Goal: Task Accomplishment & Management: Use online tool/utility

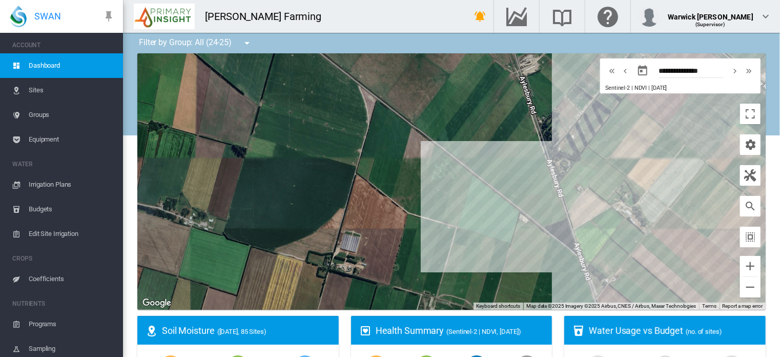
click at [57, 232] on span "Edit Site Irrigation" at bounding box center [72, 233] width 86 height 25
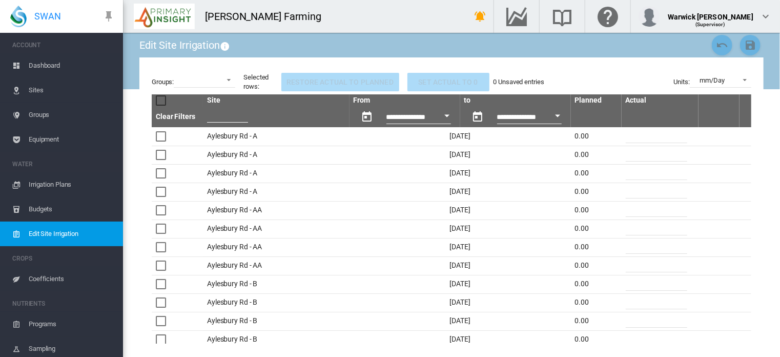
click at [438, 115] on button "Open calendar" at bounding box center [447, 116] width 18 height 18
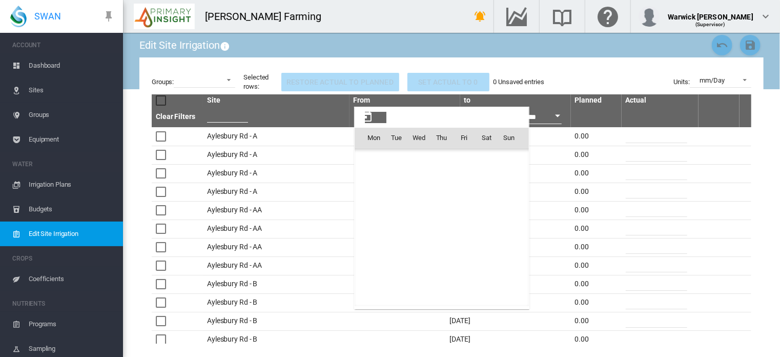
scroll to position [25663, 0]
click at [376, 161] on span "[DATE]" at bounding box center [377, 160] width 21 height 8
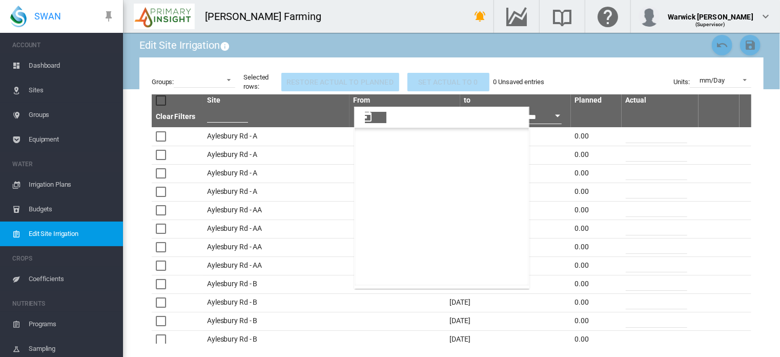
scroll to position [564, 0]
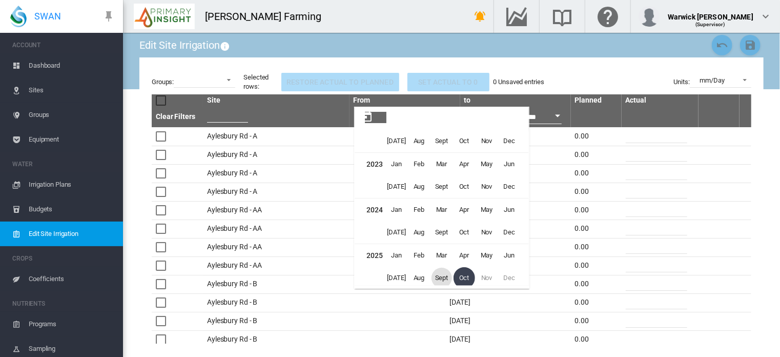
click at [438, 280] on span "Sept" at bounding box center [441, 277] width 20 height 20
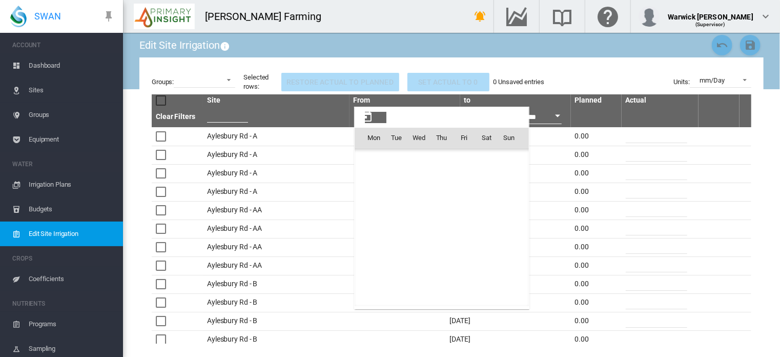
scroll to position [25528, 0]
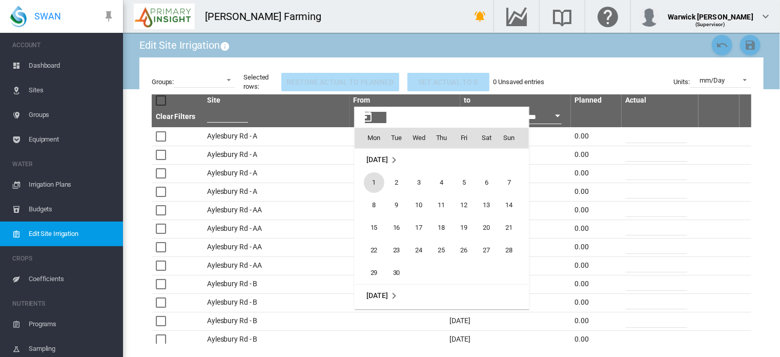
click at [388, 157] on span "[DATE]" at bounding box center [377, 160] width 21 height 8
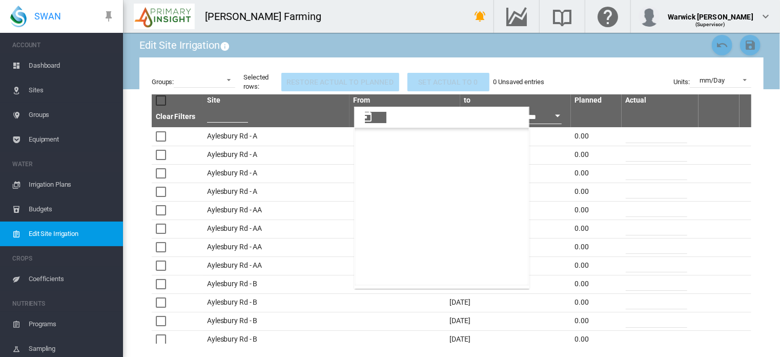
scroll to position [564, 0]
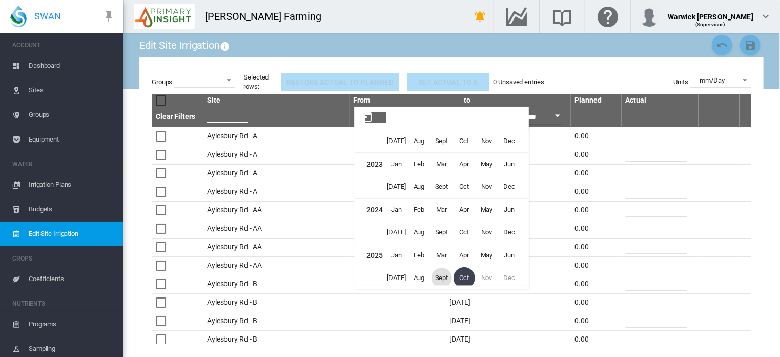
click at [443, 270] on span "Sept" at bounding box center [441, 277] width 20 height 20
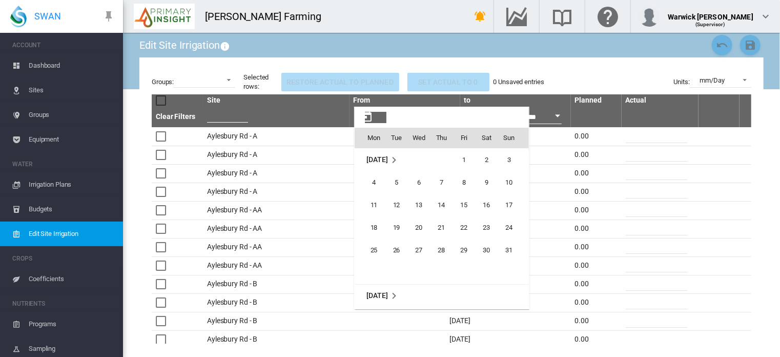
scroll to position [25528, 0]
click at [382, 274] on span "29" at bounding box center [374, 272] width 20 height 20
type input "**********"
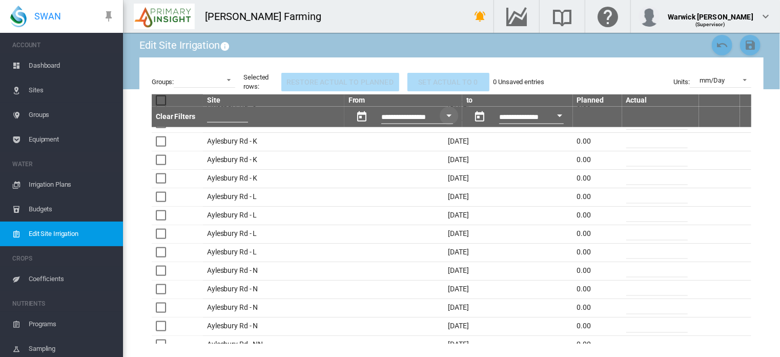
scroll to position [687, 0]
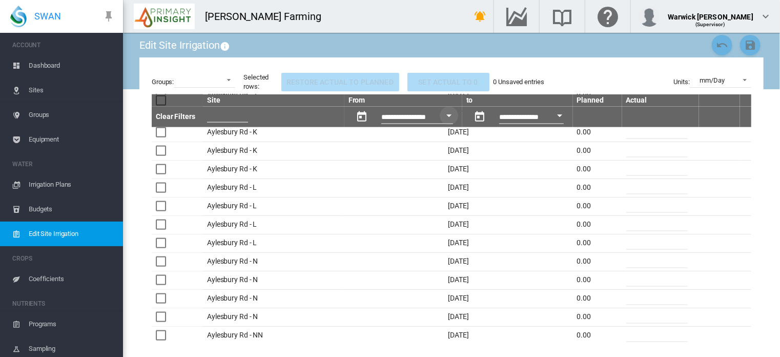
click at [633, 262] on input "*" at bounding box center [656, 260] width 61 height 15
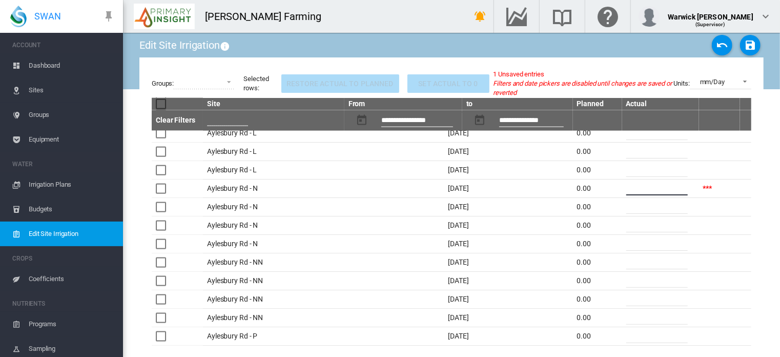
scroll to position [781, 0]
type input "**"
click at [626, 338] on input "*" at bounding box center [656, 334] width 61 height 15
type input "**"
click at [744, 50] on md-icon "icon-content-save" at bounding box center [750, 45] width 12 height 12
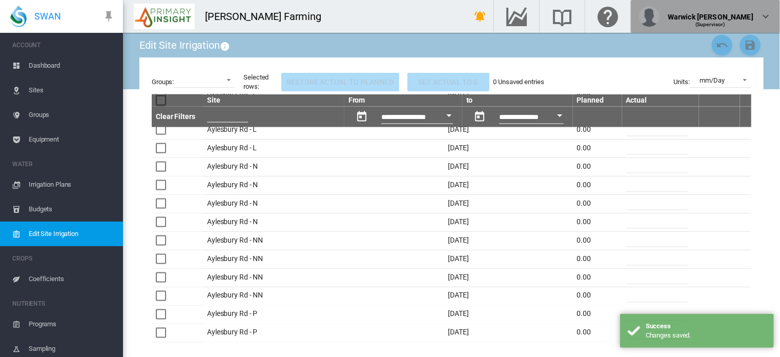
click at [760, 20] on md-icon "icon-chevron-down" at bounding box center [765, 16] width 12 height 12
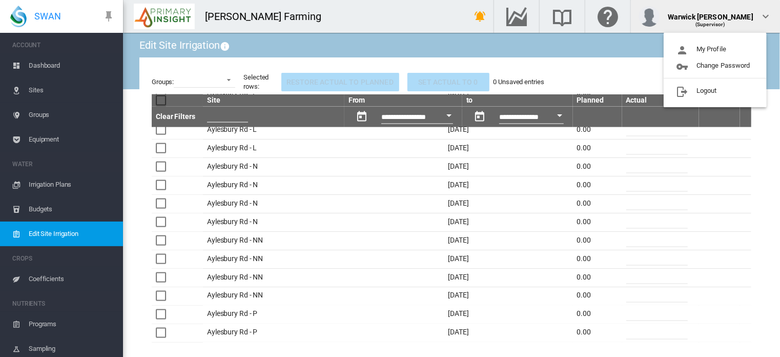
click at [40, 65] on md-backdrop at bounding box center [390, 178] width 780 height 357
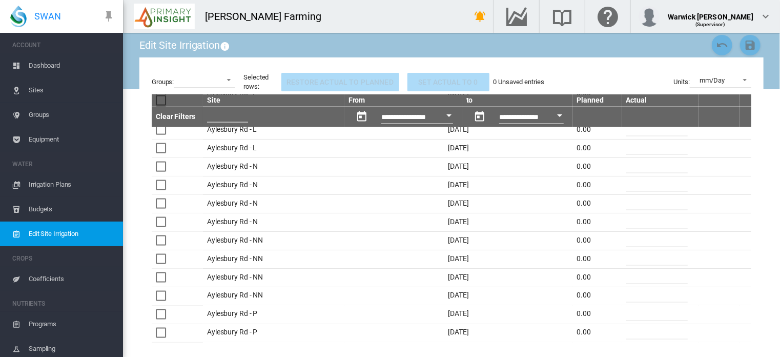
click at [43, 68] on span "Dashboard" at bounding box center [72, 65] width 86 height 25
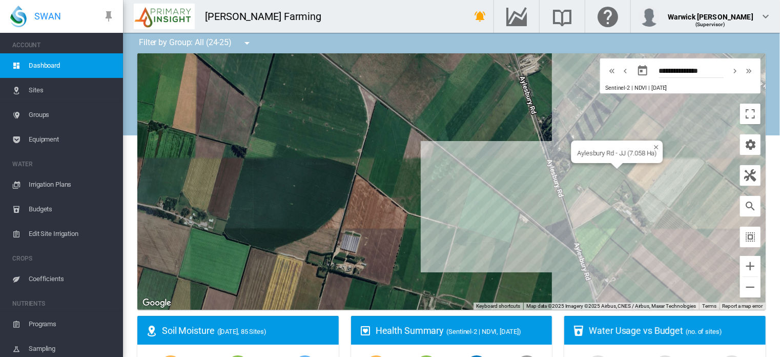
click at [621, 167] on div "Aylesbury Rd - JJ (7.058 Ha)" at bounding box center [451, 181] width 628 height 256
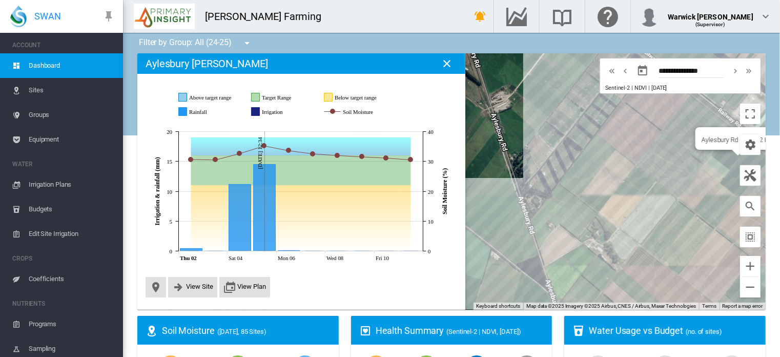
click at [709, 186] on div "Aylesbury Rd - X (19.2 Ha)" at bounding box center [451, 181] width 628 height 256
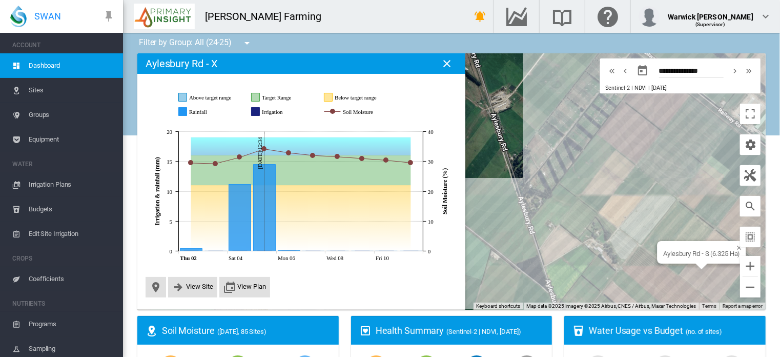
click at [695, 271] on div "Aylesbury Rd - S (6.325 Ha)" at bounding box center [451, 181] width 628 height 256
click at [705, 286] on div "Aylesbury Rd - T (6.156 Ha)" at bounding box center [451, 181] width 628 height 256
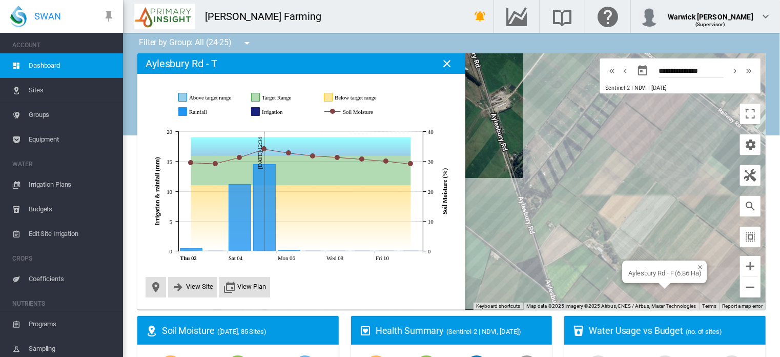
click at [653, 288] on div "Aylesbury Rd - F (6.86 Ha)" at bounding box center [451, 181] width 628 height 256
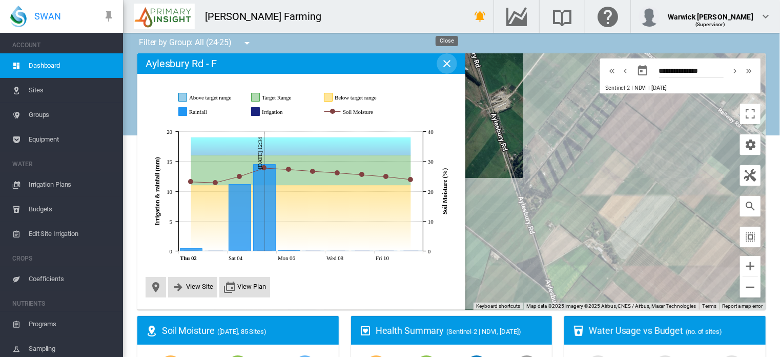
click at [446, 63] on md-icon "icon-close" at bounding box center [447, 63] width 12 height 12
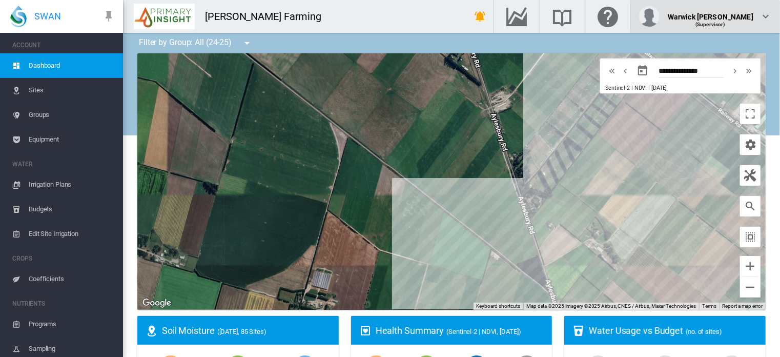
click at [748, 23] on div "(Supervisor)" at bounding box center [711, 20] width 86 height 10
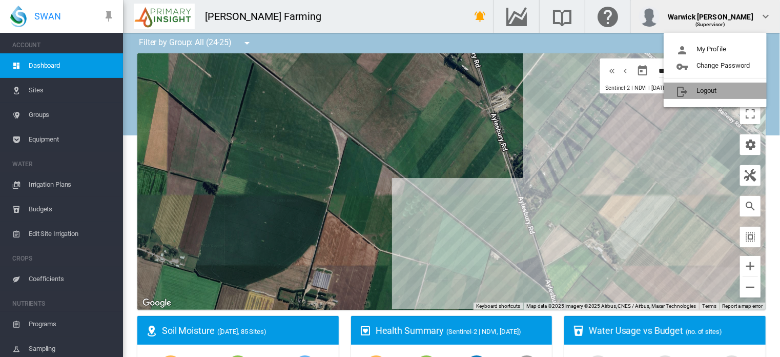
click at [716, 83] on button "Logout" at bounding box center [715, 90] width 103 height 16
